Goal: Find contact information: Find contact information

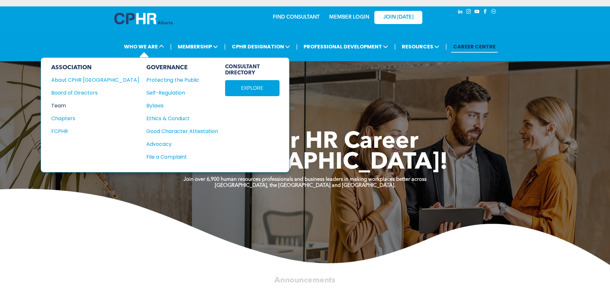
click at [60, 104] on div "Team" at bounding box center [90, 105] width 79 height 8
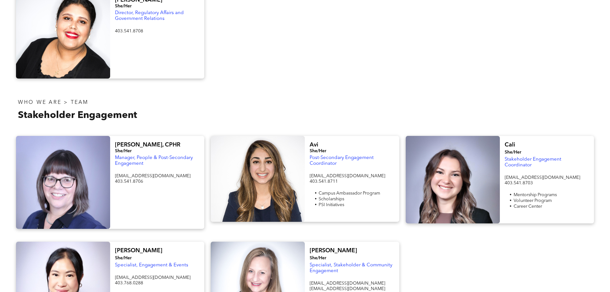
scroll to position [416, 0]
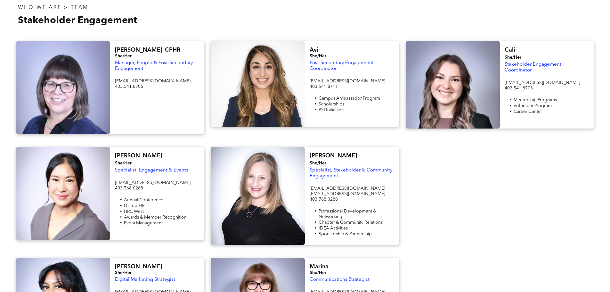
scroll to position [544, 0]
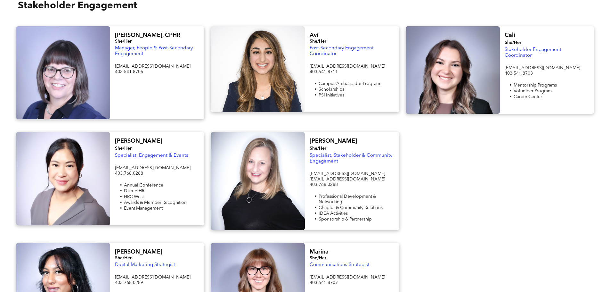
drag, startPoint x: 163, startPoint y: 60, endPoint x: 157, endPoint y: 63, distance: 7.0
click at [157, 64] on p "[EMAIL_ADDRESS][DOMAIN_NAME]" at bounding box center [157, 66] width 84 height 5
drag, startPoint x: 160, startPoint y: 62, endPoint x: 118, endPoint y: 53, distance: 42.8
click at [109, 60] on div "[PERSON_NAME], CPHR She/Her Manager, People & Post-Secondary Engagement [EMAIL_…" at bounding box center [110, 72] width 188 height 93
click at [161, 56] on div "[PERSON_NAME], CPHR She/Her Manager, People & Post-Secondary Engagement [EMAIL_…" at bounding box center [157, 72] width 94 height 93
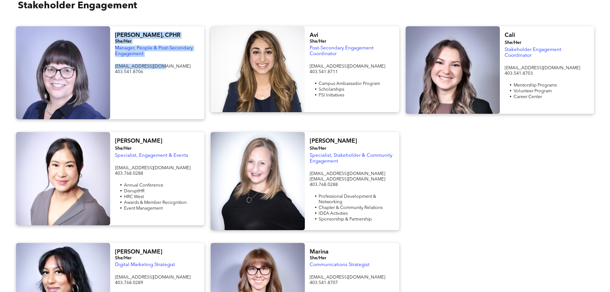
click at [161, 64] on p "[EMAIL_ADDRESS][DOMAIN_NAME]" at bounding box center [157, 66] width 84 height 5
drag, startPoint x: 160, startPoint y: 60, endPoint x: 115, endPoint y: 62, distance: 45.2
click at [116, 64] on p "[EMAIL_ADDRESS][DOMAIN_NAME]" at bounding box center [157, 66] width 84 height 5
copy span "[EMAIL_ADDRESS][DOMAIN_NAME]"
click at [6, 125] on div "[PERSON_NAME] She/Her Specialist, Engagement & Events [EMAIL_ADDRESS][DOMAIN_NA…" at bounding box center [305, 180] width 610 height 111
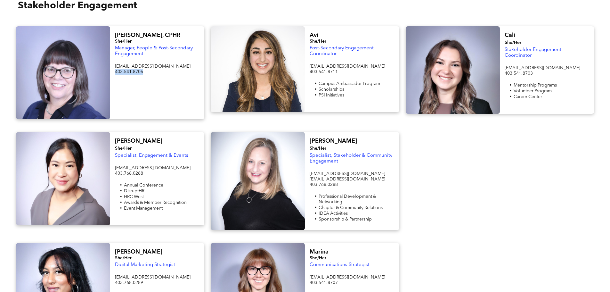
drag, startPoint x: 149, startPoint y: 64, endPoint x: 109, endPoint y: 70, distance: 40.2
click at [111, 69] on div "[PERSON_NAME], CPHR She/Her Manager, People & Post-Secondary Engagement [EMAIL_…" at bounding box center [157, 72] width 94 height 93
